Goal: Task Accomplishment & Management: Manage account settings

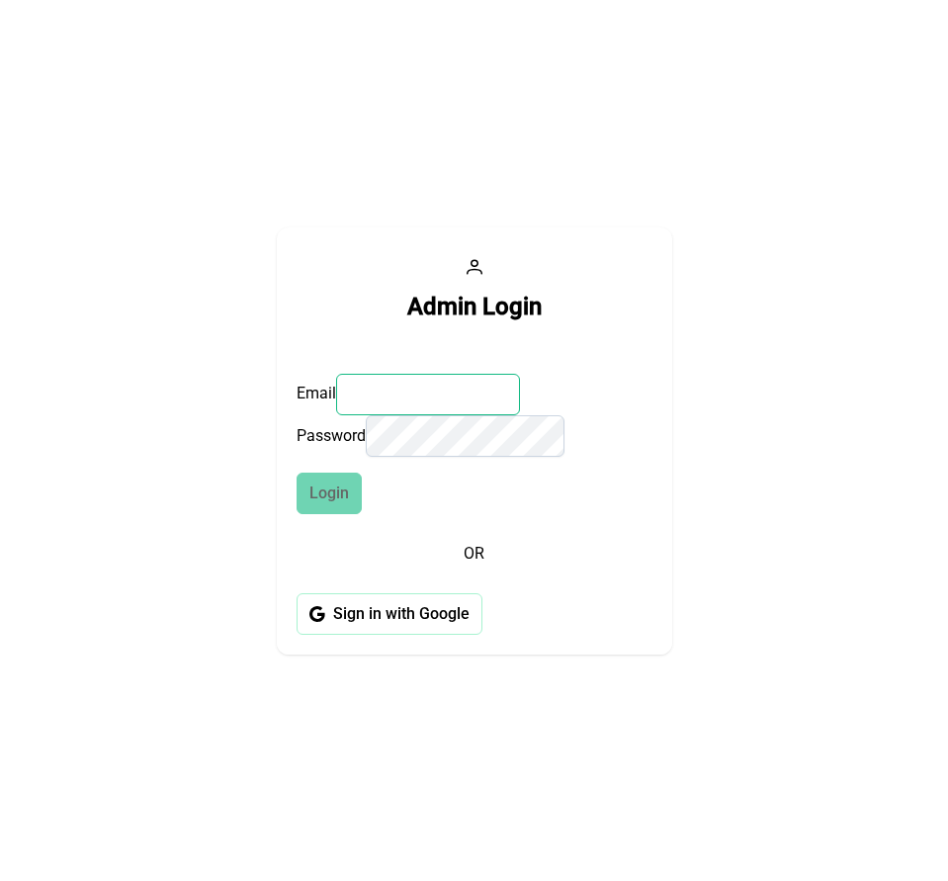
click at [375, 390] on input "Email" at bounding box center [428, 395] width 184 height 42
click at [399, 615] on span "Sign in with Google" at bounding box center [401, 614] width 136 height 24
